Goal: Find specific page/section: Find specific page/section

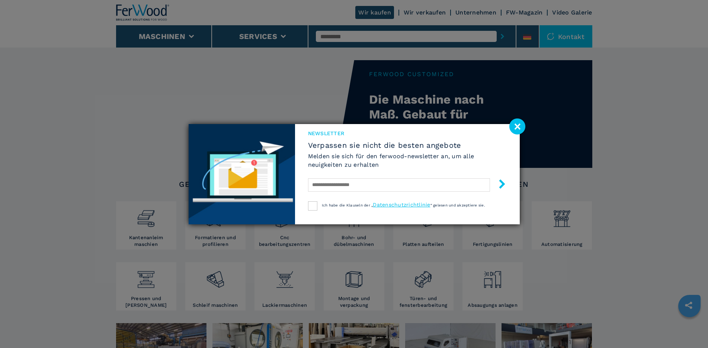
click at [515, 124] on image at bounding box center [517, 127] width 16 height 16
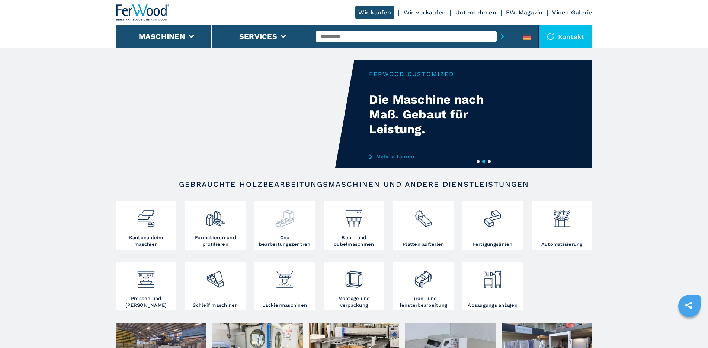
click at [267, 228] on div at bounding box center [284, 215] width 57 height 25
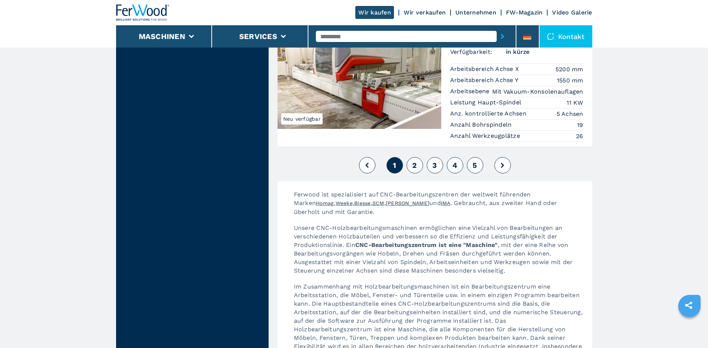
scroll to position [1897, 0]
click at [417, 157] on button "2" at bounding box center [414, 165] width 16 height 16
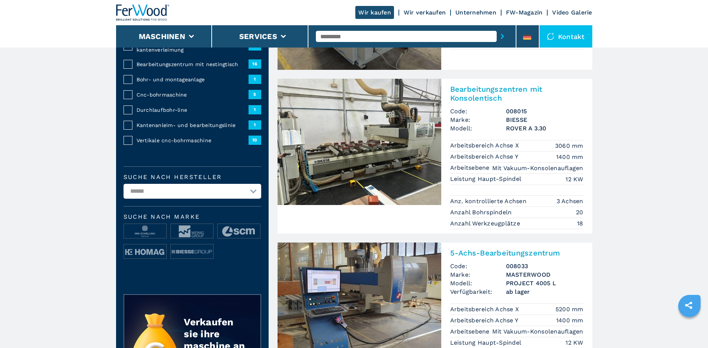
scroll to position [37, 0]
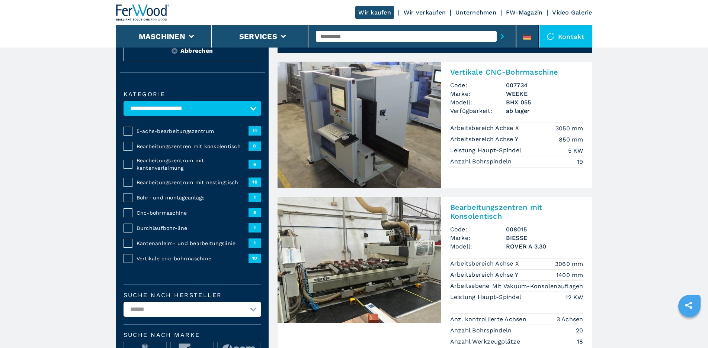
click at [162, 150] on span "Bearbeitungszentren mit konsolentisch" at bounding box center [192, 146] width 112 height 7
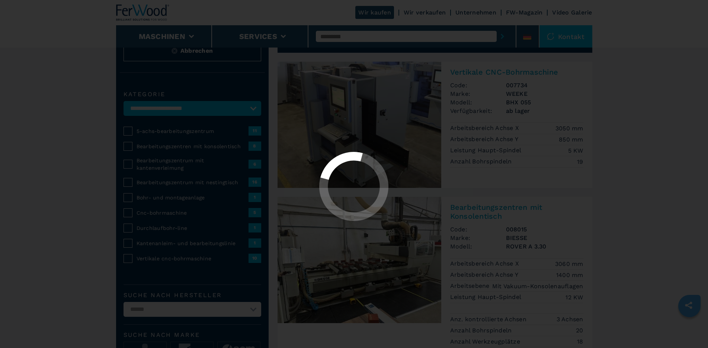
select select "**********"
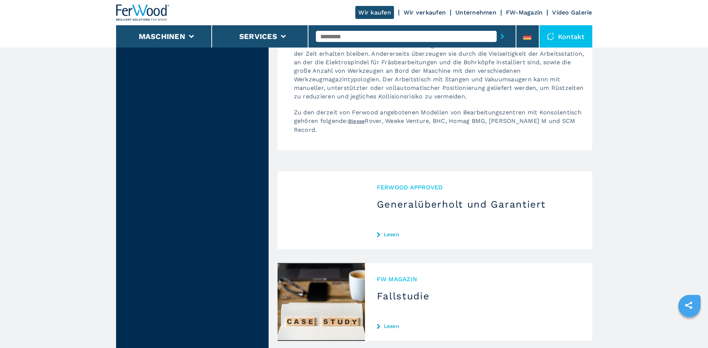
scroll to position [1655, 0]
